Goal: Transaction & Acquisition: Book appointment/travel/reservation

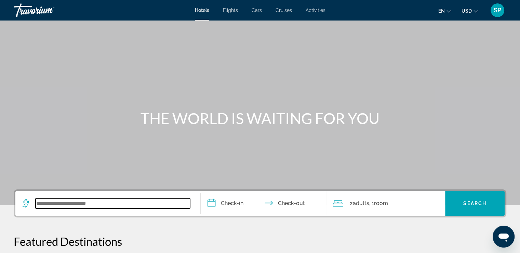
click at [83, 203] on input "Search widget" at bounding box center [113, 203] width 155 height 10
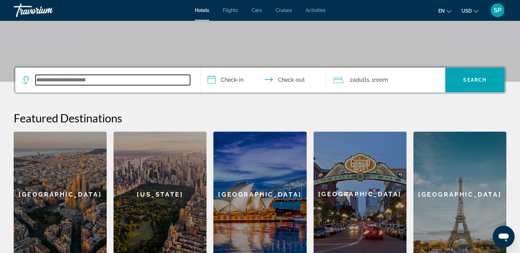
scroll to position [167, 0]
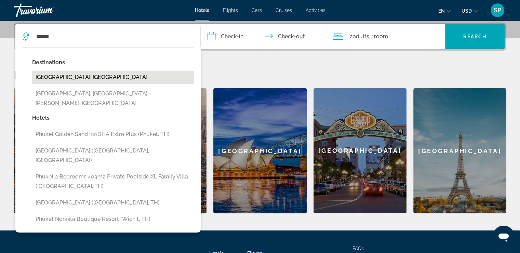
click at [164, 72] on button "[GEOGRAPHIC_DATA], [GEOGRAPHIC_DATA]" at bounding box center [113, 77] width 162 height 13
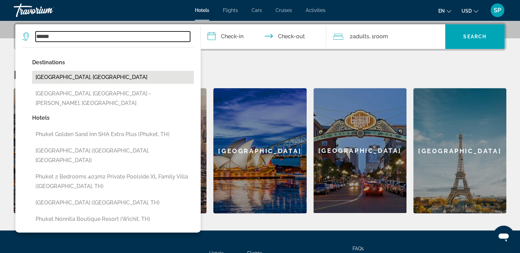
type input "**********"
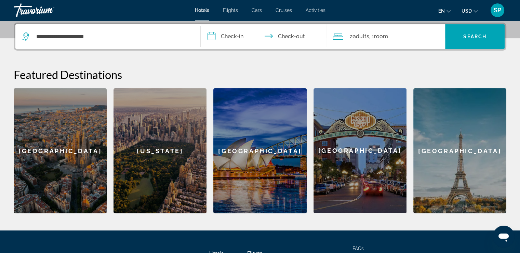
click at [212, 36] on input "**********" at bounding box center [265, 37] width 129 height 27
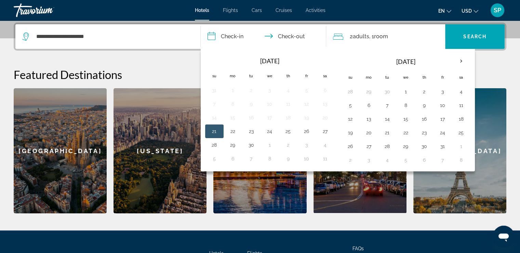
click at [218, 133] on button "21" at bounding box center [214, 132] width 11 height 10
click at [253, 131] on button "23" at bounding box center [251, 132] width 11 height 10
type input "**********"
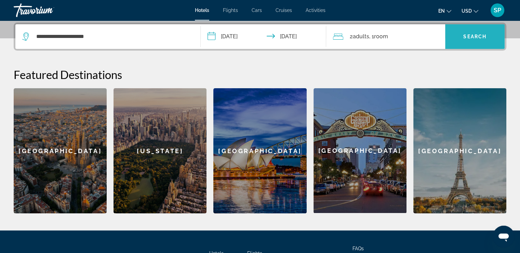
click at [467, 39] on span "Search widget" at bounding box center [475, 36] width 60 height 16
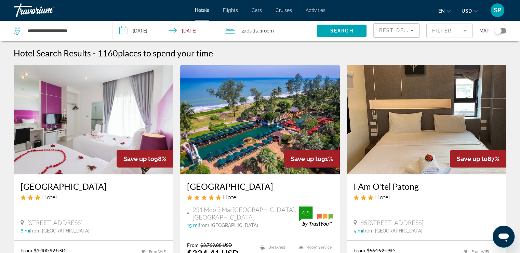
click at [462, 31] on mat-form-field "Filter" at bounding box center [450, 31] width 46 height 14
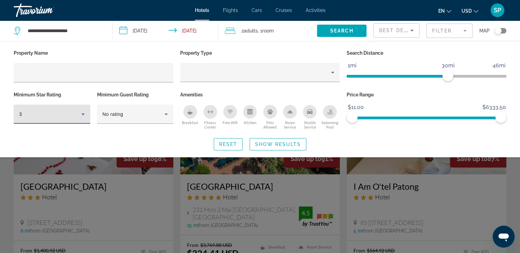
click at [83, 112] on icon "Hotel Filters" at bounding box center [83, 114] width 8 height 8
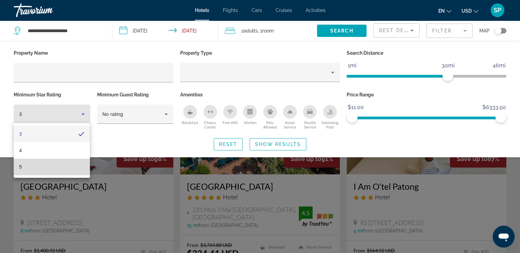
click at [73, 169] on mat-option "5" at bounding box center [52, 167] width 76 height 16
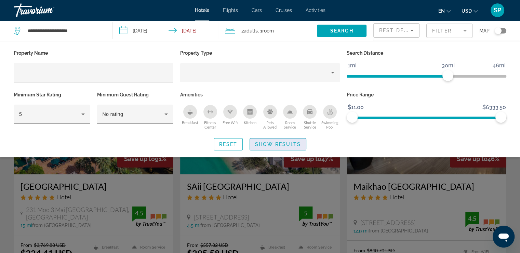
click at [283, 146] on span "Show Results" at bounding box center [278, 144] width 46 height 5
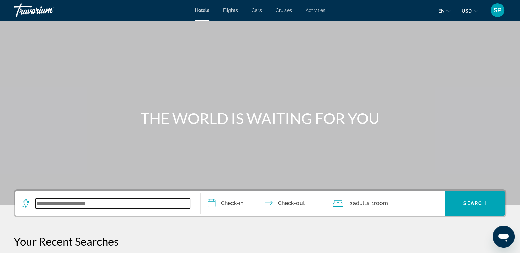
click at [60, 205] on input "Search widget" at bounding box center [113, 203] width 155 height 10
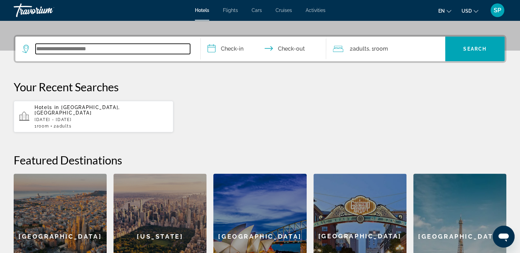
scroll to position [167, 0]
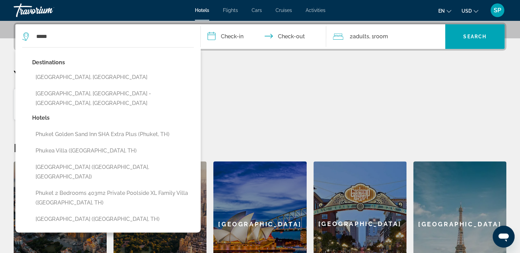
drag, startPoint x: 60, startPoint y: 205, endPoint x: 122, endPoint y: 48, distance: 168.9
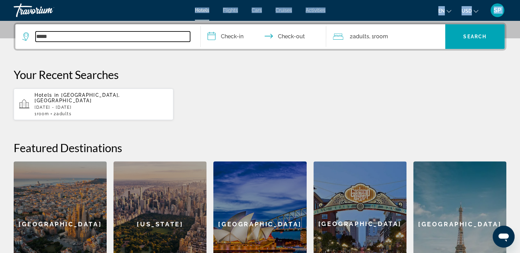
click at [105, 36] on input "*****" at bounding box center [113, 36] width 155 height 10
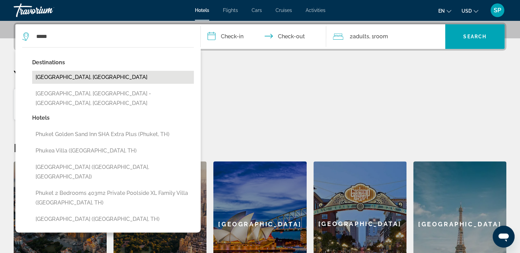
click at [102, 76] on button "Phuket Island, Thailand" at bounding box center [113, 77] width 162 height 13
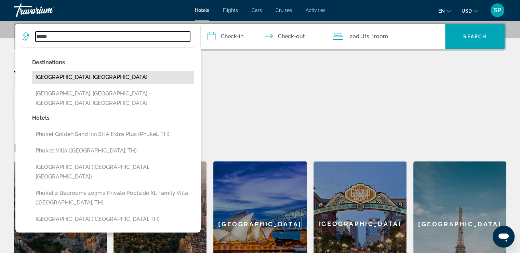
type input "**********"
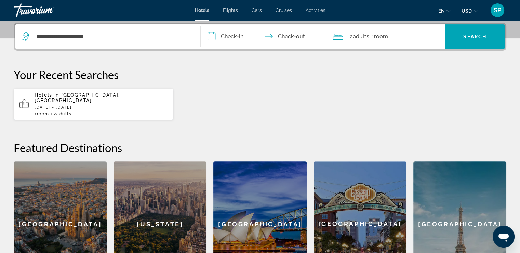
click at [210, 38] on input "**********" at bounding box center [265, 37] width 129 height 27
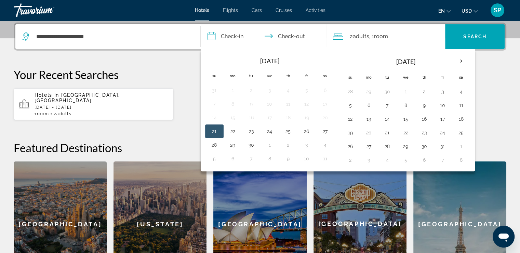
click at [218, 129] on button "21" at bounding box center [214, 132] width 11 height 10
click at [253, 127] on button "23" at bounding box center [251, 132] width 11 height 10
type input "**********"
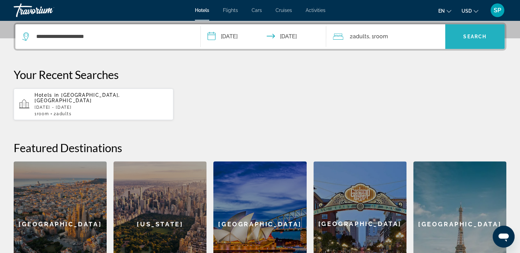
click at [461, 34] on span "Search widget" at bounding box center [475, 36] width 60 height 16
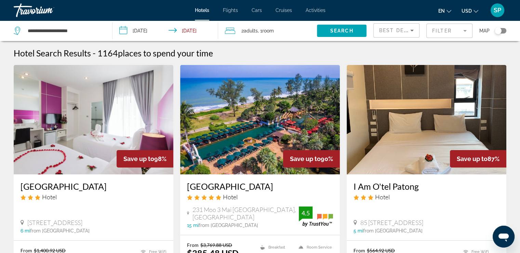
click at [465, 30] on mat-form-field "Filter" at bounding box center [450, 31] width 46 height 14
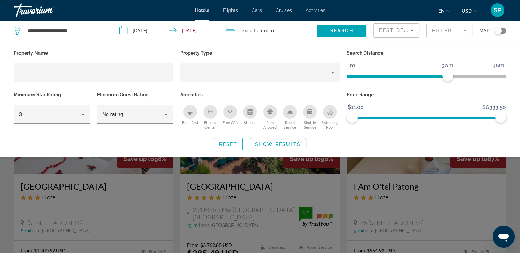
click at [515, 184] on div "Search widget" at bounding box center [260, 178] width 520 height 151
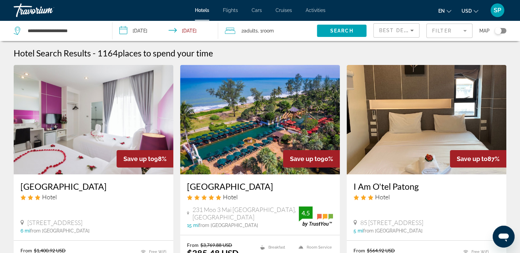
click at [445, 30] on mat-form-field "Filter" at bounding box center [450, 31] width 46 height 14
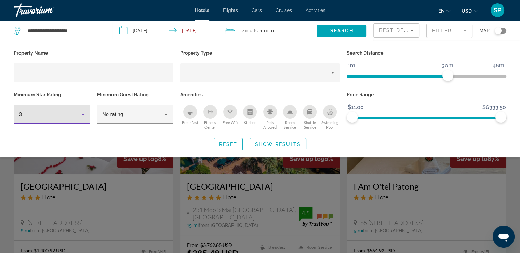
click at [83, 114] on icon "Hotel Filters" at bounding box center [82, 115] width 3 height 2
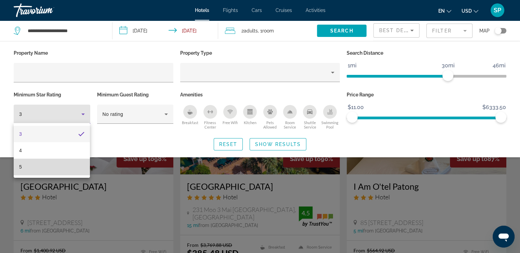
click at [73, 169] on mat-option "5" at bounding box center [52, 167] width 76 height 16
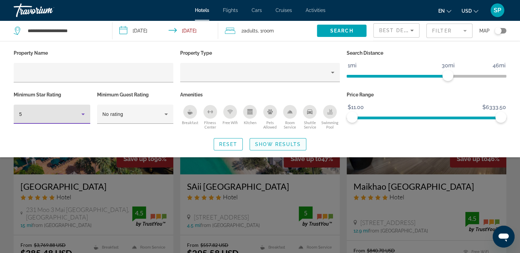
click at [279, 144] on span "Show Results" at bounding box center [278, 144] width 46 height 5
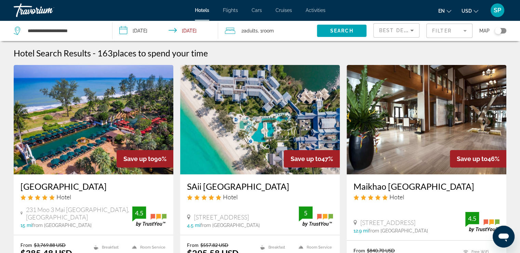
click at [504, 31] on div "Toggle map" at bounding box center [501, 30] width 12 height 5
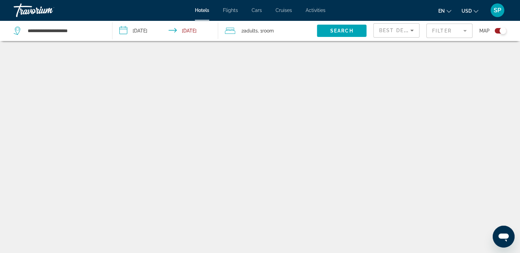
scroll to position [41, 0]
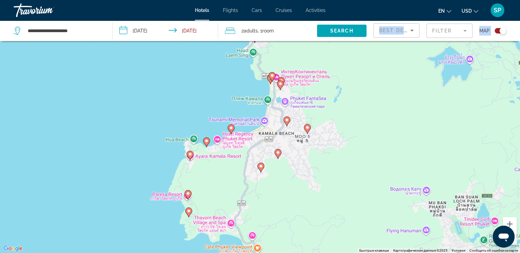
drag, startPoint x: 275, startPoint y: 121, endPoint x: 308, endPoint y: 29, distance: 98.1
click at [308, 29] on div "**********" at bounding box center [260, 147] width 520 height 294
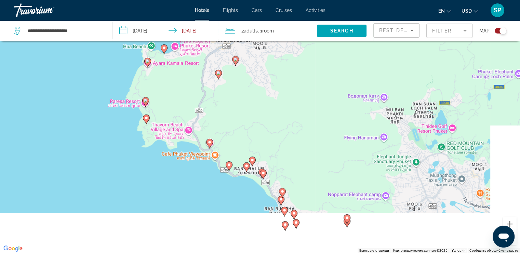
drag, startPoint x: 283, startPoint y: 212, endPoint x: 235, endPoint y: 103, distance: 119.9
click at [235, 103] on div "Чтобы активировать перетаскивание с помощью клавиатуры, нажмите Alt + Ввод. Пос…" at bounding box center [260, 126] width 520 height 253
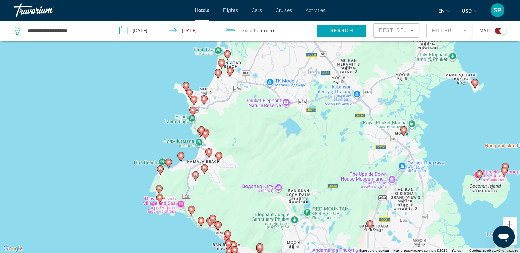
drag, startPoint x: 245, startPoint y: 127, endPoint x: 277, endPoint y: 269, distance: 146.1
click at [277, 212] on html "**********" at bounding box center [260, 85] width 520 height 253
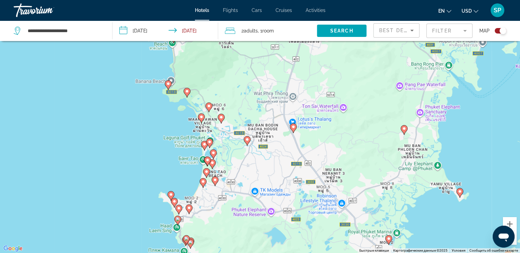
drag, startPoint x: 260, startPoint y: 156, endPoint x: 244, endPoint y: 269, distance: 114.0
click at [244, 212] on html "**********" at bounding box center [260, 85] width 520 height 253
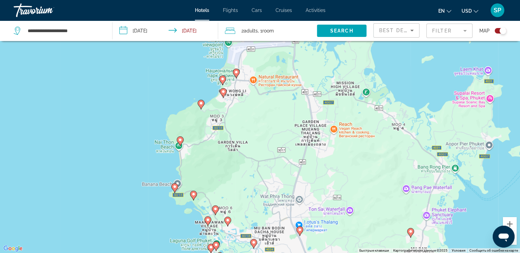
drag, startPoint x: 246, startPoint y: 164, endPoint x: 254, endPoint y: 269, distance: 104.6
click at [254, 212] on html "**********" at bounding box center [260, 85] width 520 height 253
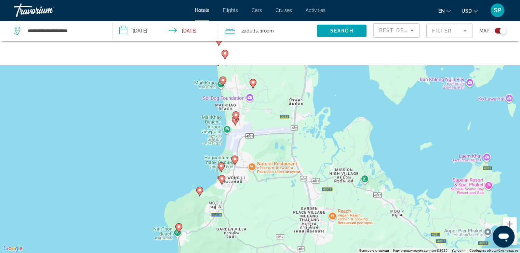
drag, startPoint x: 245, startPoint y: 146, endPoint x: 244, endPoint y: 234, distance: 87.6
click at [244, 234] on div "Чтобы активировать перетаскивание с помощью клавиатуры, нажмите Alt + Ввод. Пос…" at bounding box center [260, 126] width 520 height 253
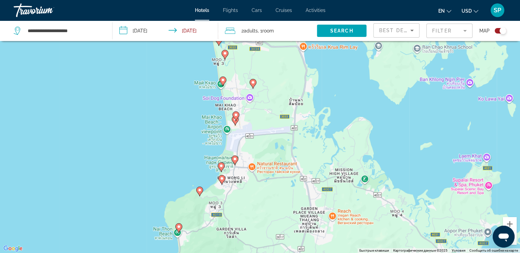
click at [202, 191] on icon "Main content" at bounding box center [199, 191] width 6 height 9
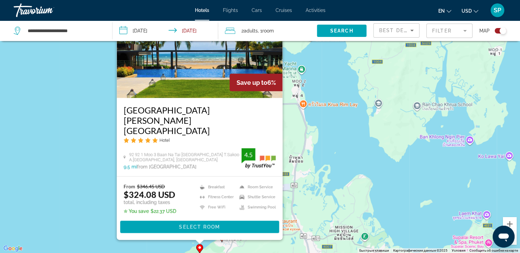
click at [241, 251] on div "Чтобы активировать перетаскивание с помощью клавиатуры, нажмите Alt + Ввод. Пос…" at bounding box center [260, 126] width 520 height 253
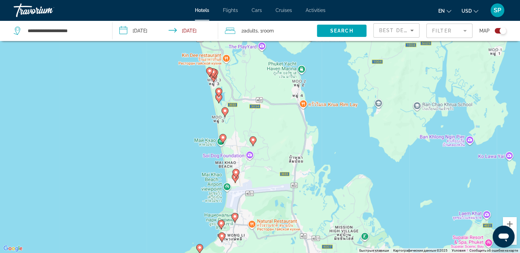
click at [223, 236] on image "Main content" at bounding box center [222, 236] width 4 height 4
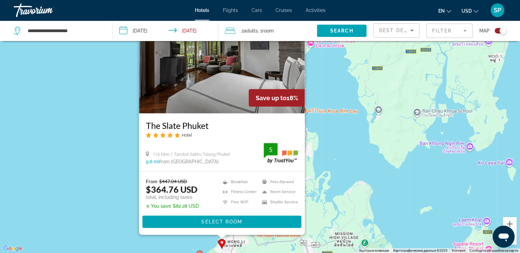
click at [280, 251] on div "Чтобы активировать перетаскивание с помощью клавиатуры, нажмите Alt + Ввод. Пос…" at bounding box center [260, 126] width 520 height 253
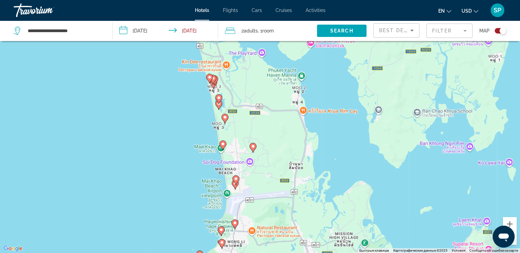
click at [221, 228] on image "Main content" at bounding box center [221, 230] width 4 height 4
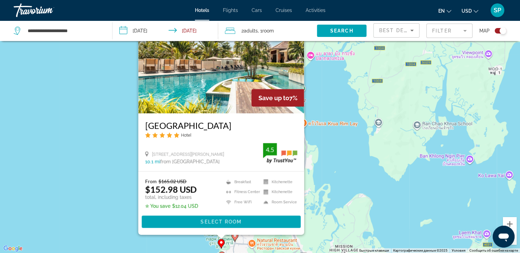
click at [242, 246] on div "Чтобы активировать перетаскивание с помощью клавиатуры, нажмите Alt + Ввод. Пос…" at bounding box center [260, 126] width 520 height 253
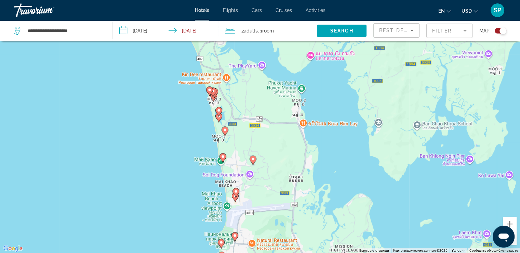
click at [235, 235] on image "Main content" at bounding box center [235, 236] width 4 height 4
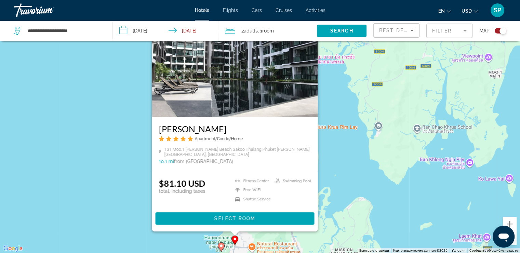
click at [355, 221] on div "Чтобы активировать перетаскивание с помощью клавиатуры, нажмите Alt + Ввод. Пос…" at bounding box center [260, 126] width 520 height 253
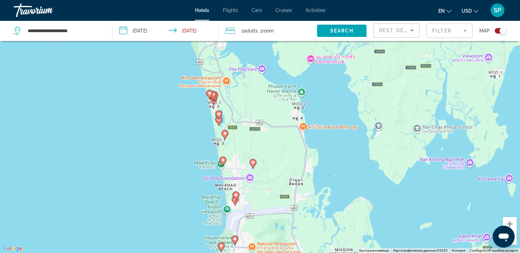
click at [236, 194] on image "Main content" at bounding box center [236, 195] width 4 height 4
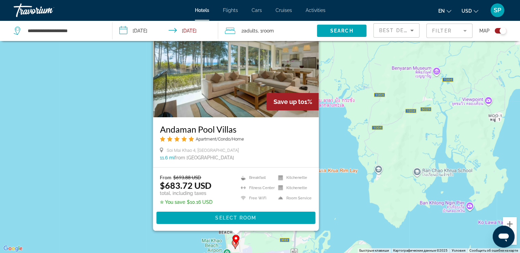
click at [234, 243] on gmp-advanced-marker "Main content" at bounding box center [236, 240] width 7 height 10
click at [234, 246] on icon "Main content" at bounding box center [235, 244] width 6 height 9
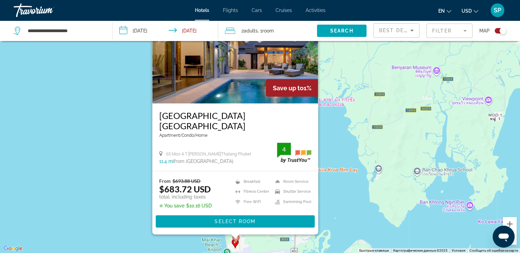
click at [279, 248] on div "Чтобы активировать перетаскивание с помощью клавиатуры, нажмите Alt + Ввод. Пос…" at bounding box center [260, 126] width 520 height 253
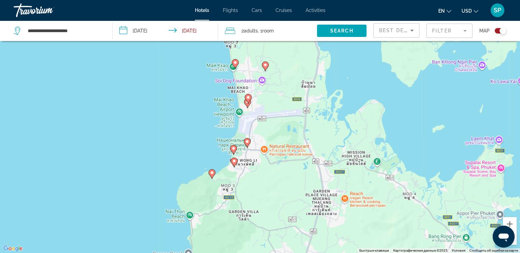
drag, startPoint x: 263, startPoint y: 227, endPoint x: 275, endPoint y: 85, distance: 142.5
click at [275, 85] on div "Чтобы активировать перетаскивание с помощью клавиатуры, нажмите Alt + Ввод. Пос…" at bounding box center [260, 126] width 520 height 253
click at [235, 163] on image "Main content" at bounding box center [234, 161] width 4 height 4
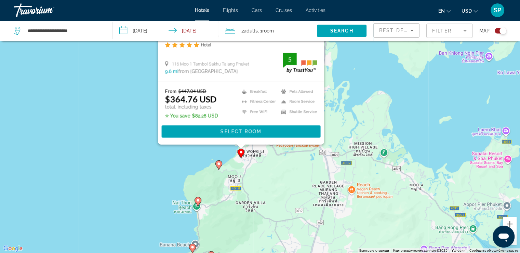
drag, startPoint x: 222, startPoint y: 246, endPoint x: 228, endPoint y: 151, distance: 95.9
click at [228, 151] on div "Чтобы активировать перетаскивание с помощью клавиатуры, нажмите Alt + Ввод. Пос…" at bounding box center [260, 126] width 520 height 253
click at [198, 201] on image "Main content" at bounding box center [198, 200] width 4 height 4
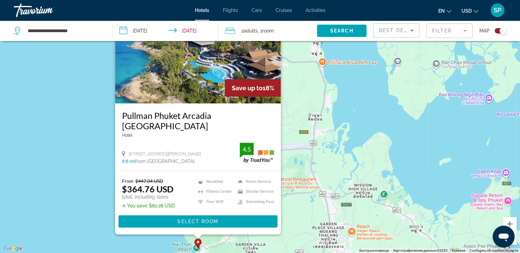
click at [316, 209] on div "Чтобы активировать перетаскивание с помощью клавиатуры, нажмите Alt + Ввод. Пос…" at bounding box center [260, 126] width 520 height 253
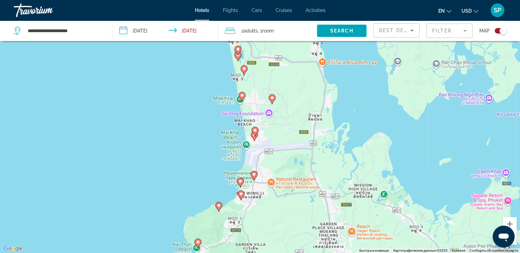
click at [220, 205] on image "Main content" at bounding box center [219, 206] width 4 height 4
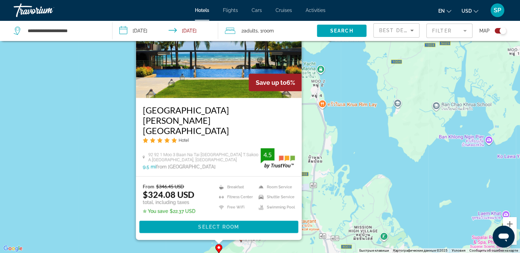
click at [329, 225] on div "Чтобы активировать перетаскивание с помощью клавиатуры, нажмите Alt + Ввод. Пос…" at bounding box center [260, 126] width 520 height 253
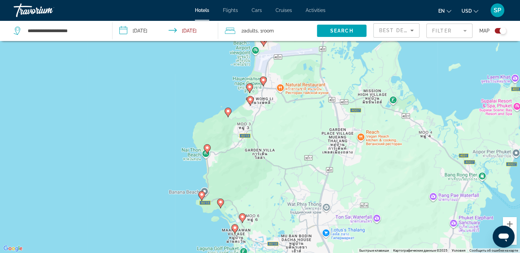
drag, startPoint x: 287, startPoint y: 165, endPoint x: 297, endPoint y: 28, distance: 137.5
click at [297, 28] on div "**********" at bounding box center [260, 147] width 520 height 294
click at [200, 194] on image "Main content" at bounding box center [202, 195] width 4 height 4
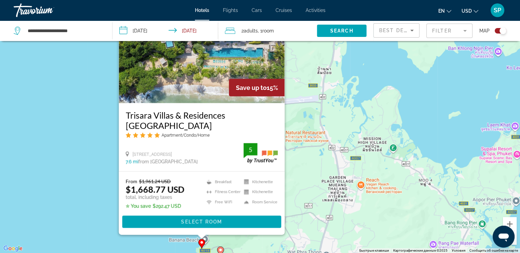
click at [259, 245] on div "Чтобы активировать перетаскивание с помощью клавиатуры, нажмите Alt + Ввод. Пос…" at bounding box center [260, 126] width 520 height 253
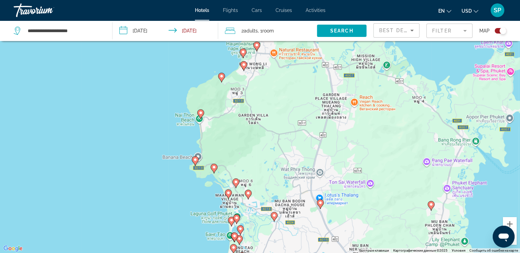
drag, startPoint x: 259, startPoint y: 245, endPoint x: 251, endPoint y: 154, distance: 91.7
click at [251, 154] on div "Чтобы активировать перетаскивание с помощью клавиатуры, нажмите Alt + Ввод. Пос…" at bounding box center [260, 126] width 520 height 253
click at [216, 167] on icon "Main content" at bounding box center [214, 168] width 6 height 9
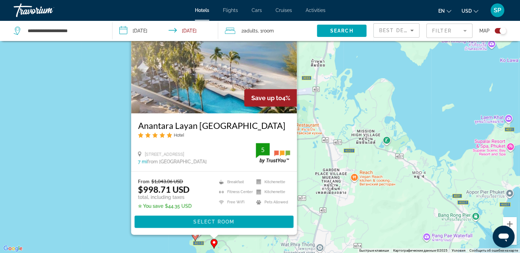
click at [333, 211] on div "Чтобы активировать перетаскивание с помощью клавиатуры, нажмите Alt + Ввод. Пос…" at bounding box center [260, 126] width 520 height 253
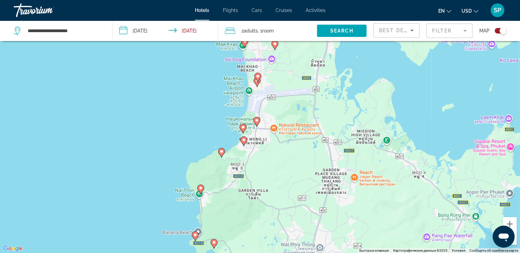
click at [244, 140] on image "Main content" at bounding box center [244, 140] width 4 height 4
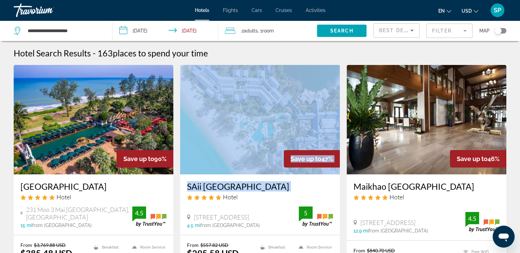
drag, startPoint x: 179, startPoint y: 200, endPoint x: 181, endPoint y: 143, distance: 57.2
click at [181, 143] on app-hotels-search-item "Save up to 47% SAii Laguna Phuket Hotel 323 Moo 2, Srisoonthorn Road, Cherngtal…" at bounding box center [260, 187] width 167 height 245
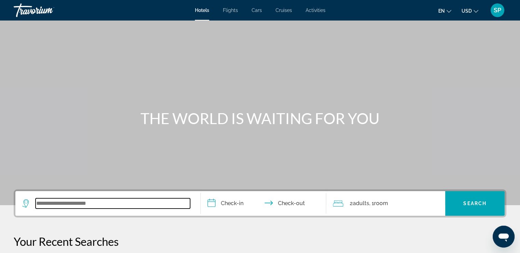
click at [108, 201] on input "Search widget" at bounding box center [113, 203] width 155 height 10
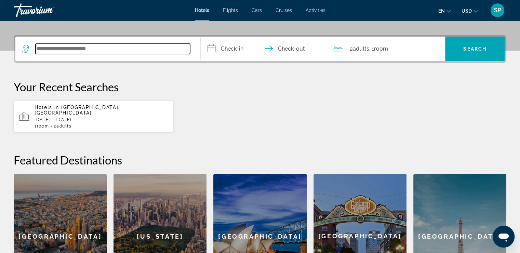
scroll to position [167, 0]
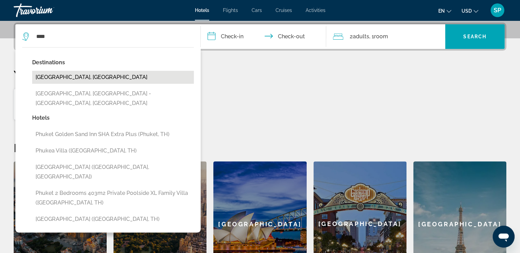
click at [107, 80] on button "[GEOGRAPHIC_DATA], [GEOGRAPHIC_DATA]" at bounding box center [113, 77] width 162 height 13
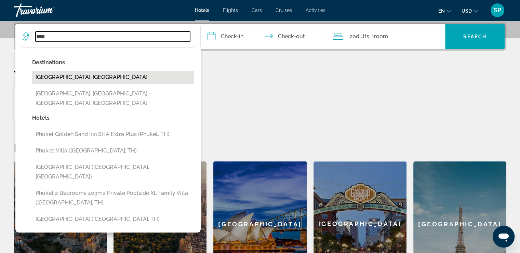
type input "**********"
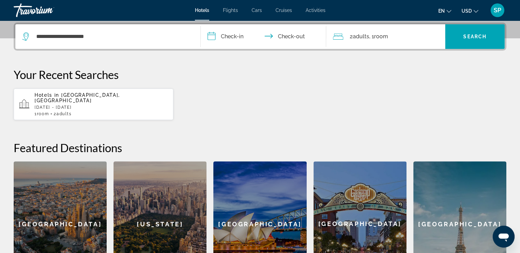
click at [212, 34] on input "**********" at bounding box center [265, 37] width 129 height 27
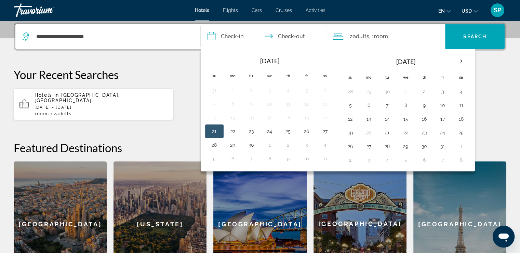
click at [215, 131] on button "21" at bounding box center [214, 132] width 11 height 10
click at [253, 130] on button "23" at bounding box center [251, 132] width 11 height 10
type input "**********"
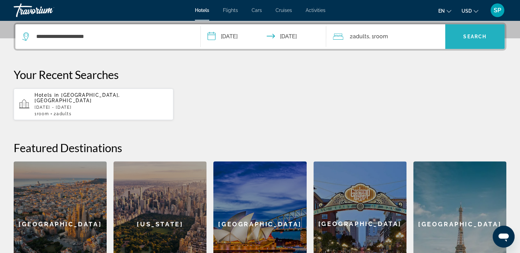
click at [475, 33] on span "Search widget" at bounding box center [475, 36] width 60 height 16
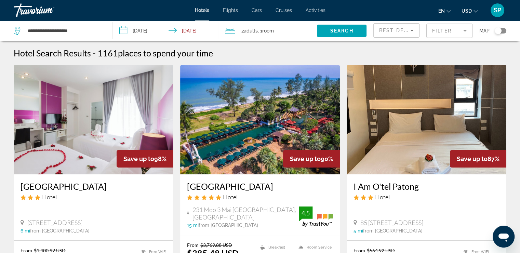
click at [465, 26] on mat-form-field "Filter" at bounding box center [450, 31] width 46 height 14
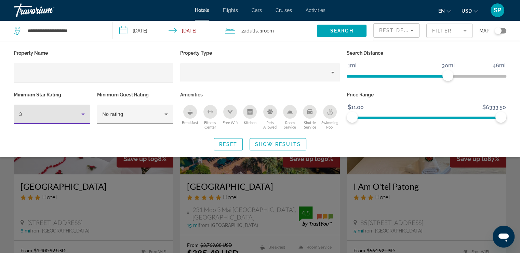
click at [85, 113] on icon "Hotel Filters" at bounding box center [83, 114] width 8 height 8
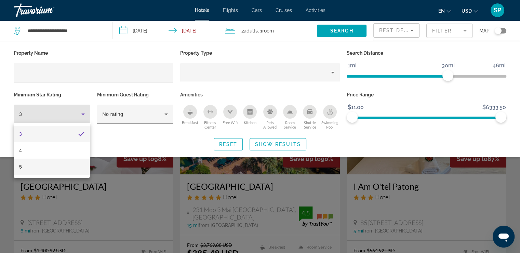
click at [77, 166] on mat-option "5" at bounding box center [52, 167] width 76 height 16
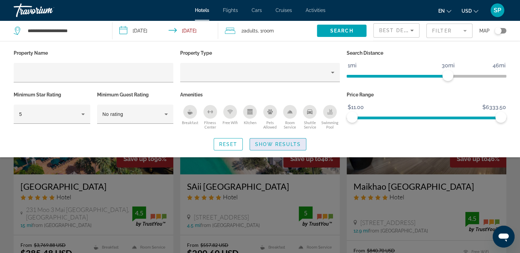
click at [277, 142] on span "Show Results" at bounding box center [278, 144] width 46 height 5
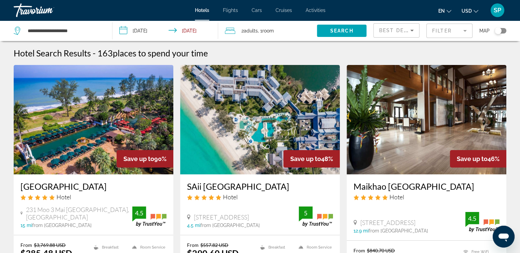
click at [505, 30] on div "Toggle map" at bounding box center [501, 30] width 12 height 5
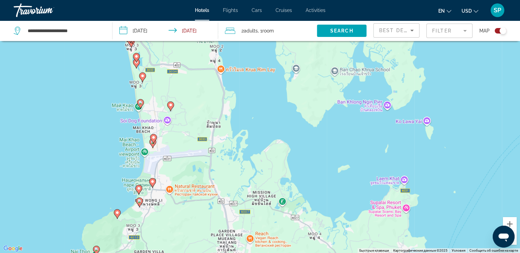
click at [154, 138] on image "Main content" at bounding box center [154, 137] width 4 height 4
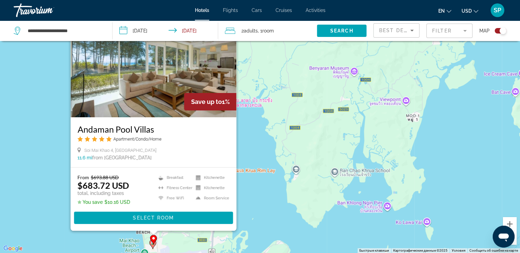
click at [151, 245] on icon "Main content" at bounding box center [153, 244] width 6 height 9
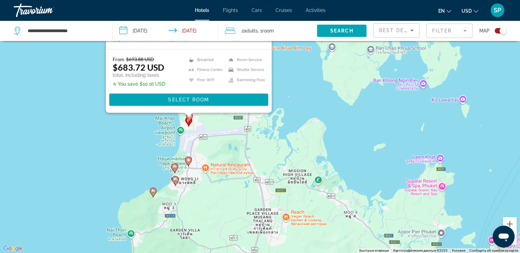
drag, startPoint x: 250, startPoint y: 231, endPoint x: 286, endPoint y: 109, distance: 127.7
click at [286, 109] on div "Чтобы активировать перетаскивание с помощью клавиатуры, нажмите Alt + Ввод. Пос…" at bounding box center [260, 126] width 520 height 253
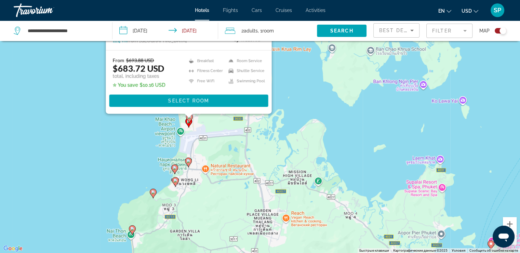
click at [189, 161] on image "Main content" at bounding box center [188, 161] width 4 height 4
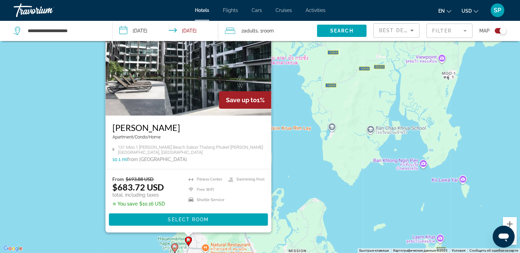
click at [173, 247] on image "Main content" at bounding box center [175, 247] width 4 height 4
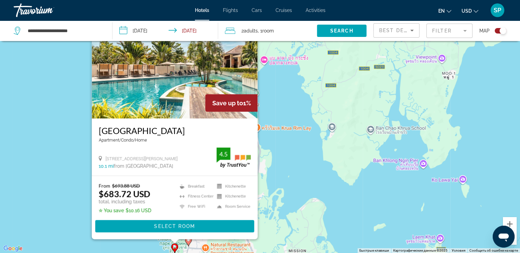
scroll to position [0, 0]
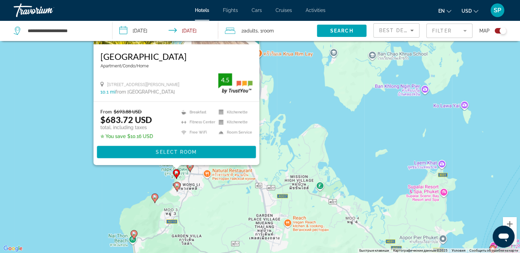
drag, startPoint x: 285, startPoint y: 229, endPoint x: 287, endPoint y: 157, distance: 71.9
click at [287, 157] on div "Чтобы активировать перетаскивание с помощью клавиатуры, нажмите Alt + Ввод. Пос…" at bounding box center [260, 126] width 520 height 253
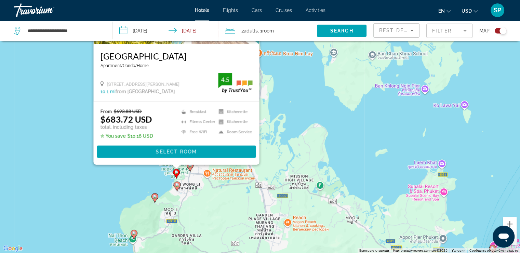
click at [176, 185] on image "Main content" at bounding box center [177, 185] width 4 height 4
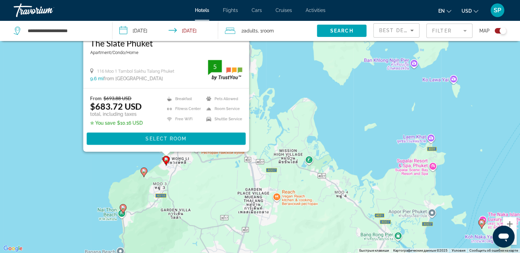
drag, startPoint x: 163, startPoint y: 245, endPoint x: 152, endPoint y: 161, distance: 84.9
click at [152, 161] on div "Чтобы активировать перетаскивание с помощью клавиатуры, нажмите Alt + Ввод. Пос…" at bounding box center [260, 126] width 520 height 253
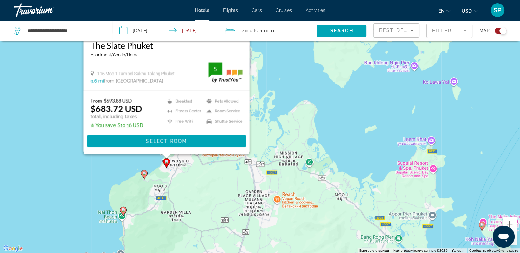
click at [146, 172] on image "Main content" at bounding box center [144, 173] width 4 height 4
